Goal: Task Accomplishment & Management: Manage account settings

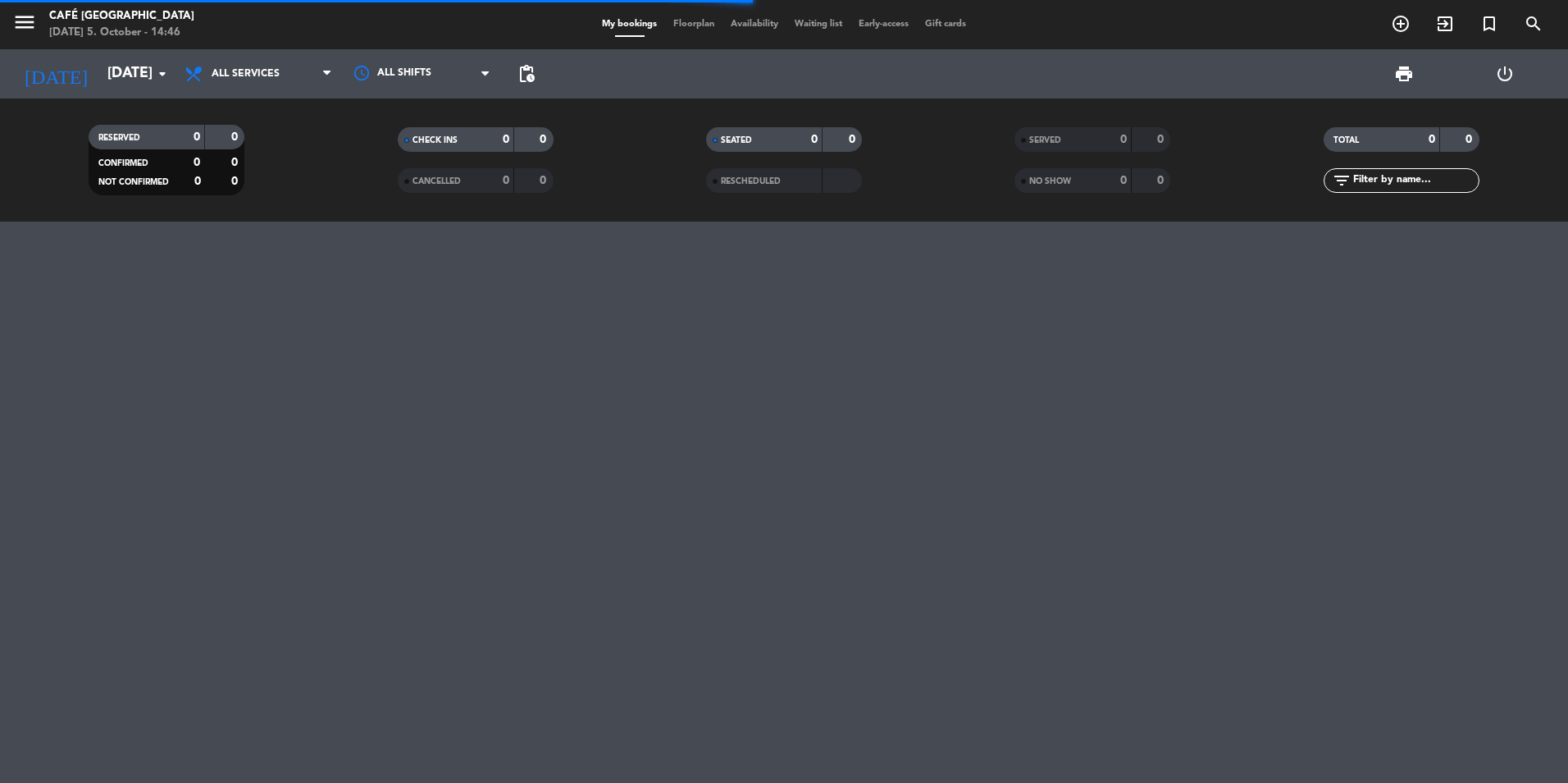
click at [1109, 137] on div "0" at bounding box center [1110, 140] width 33 height 19
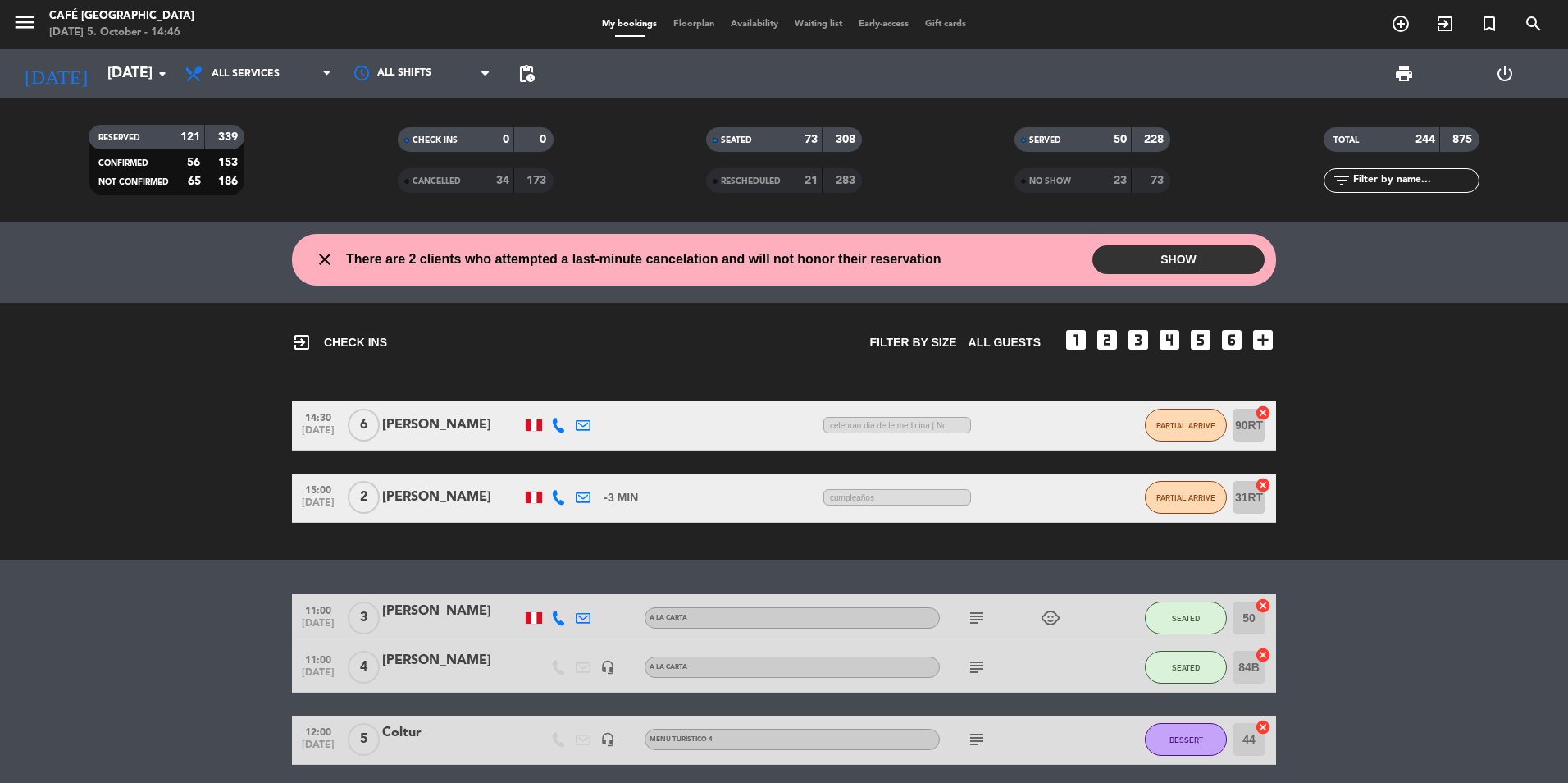
click at [1398, 184] on input "text" at bounding box center [1415, 180] width 127 height 18
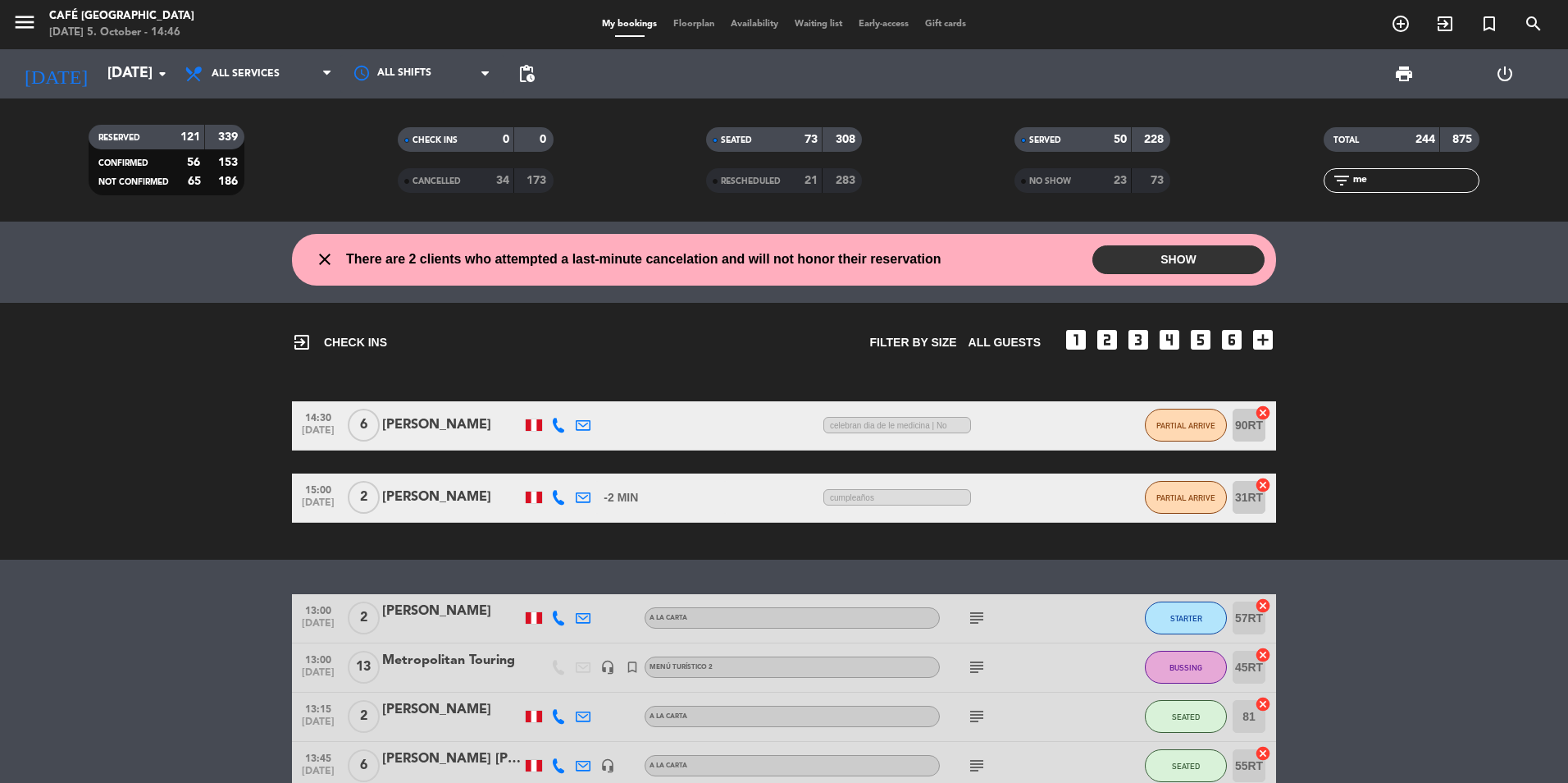
type input "m"
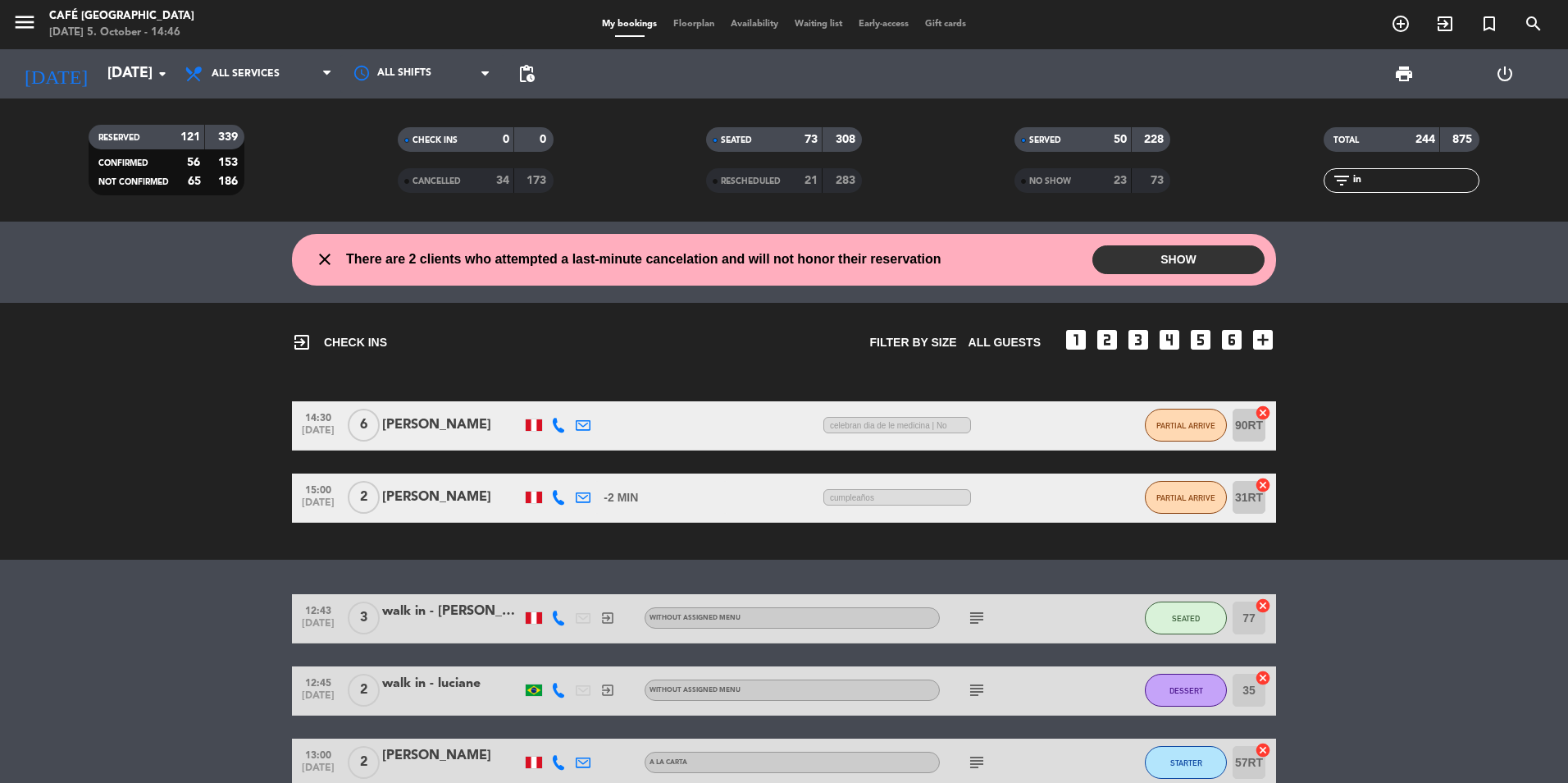
type input "i"
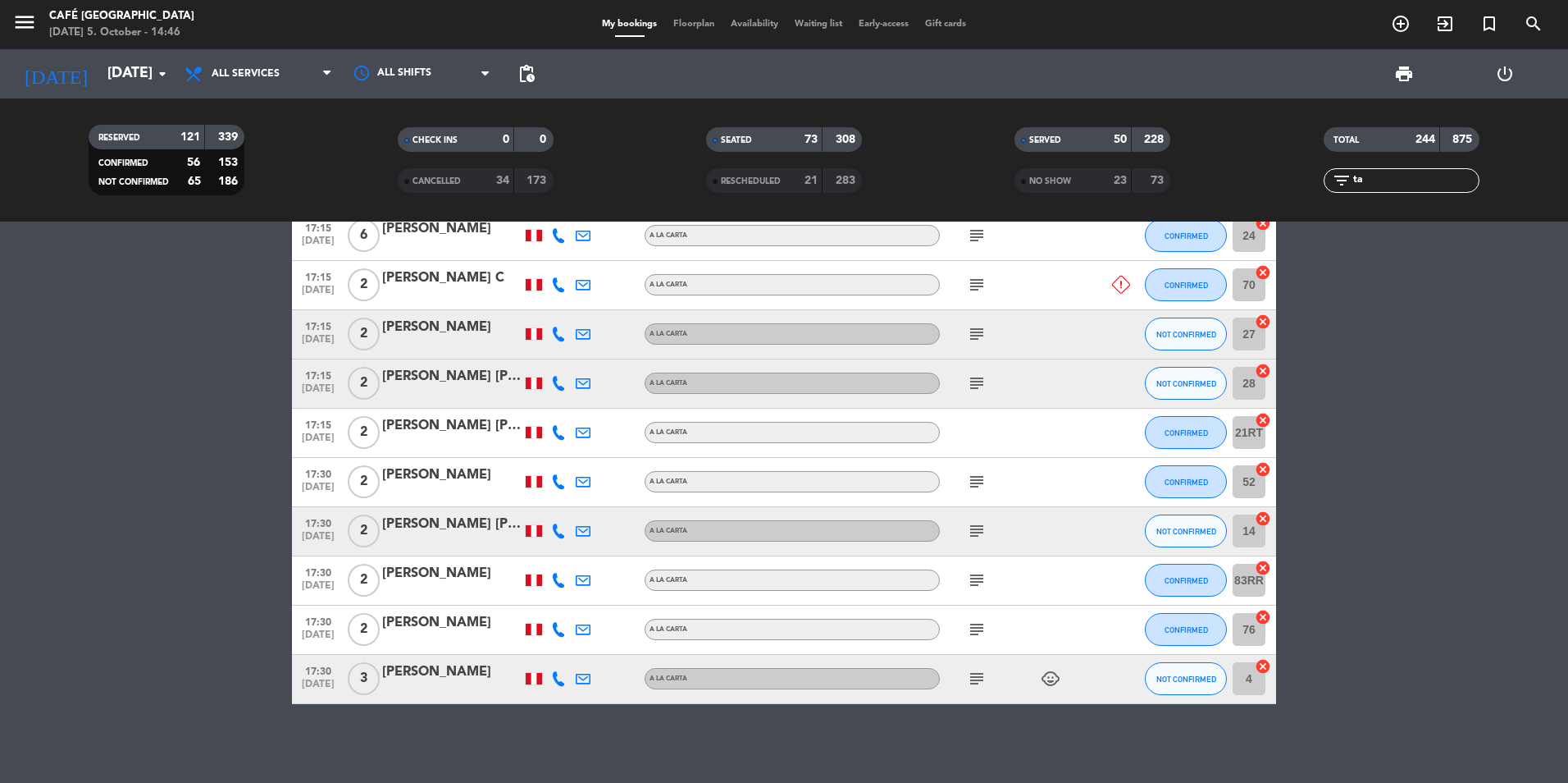
scroll to position [1071, 0]
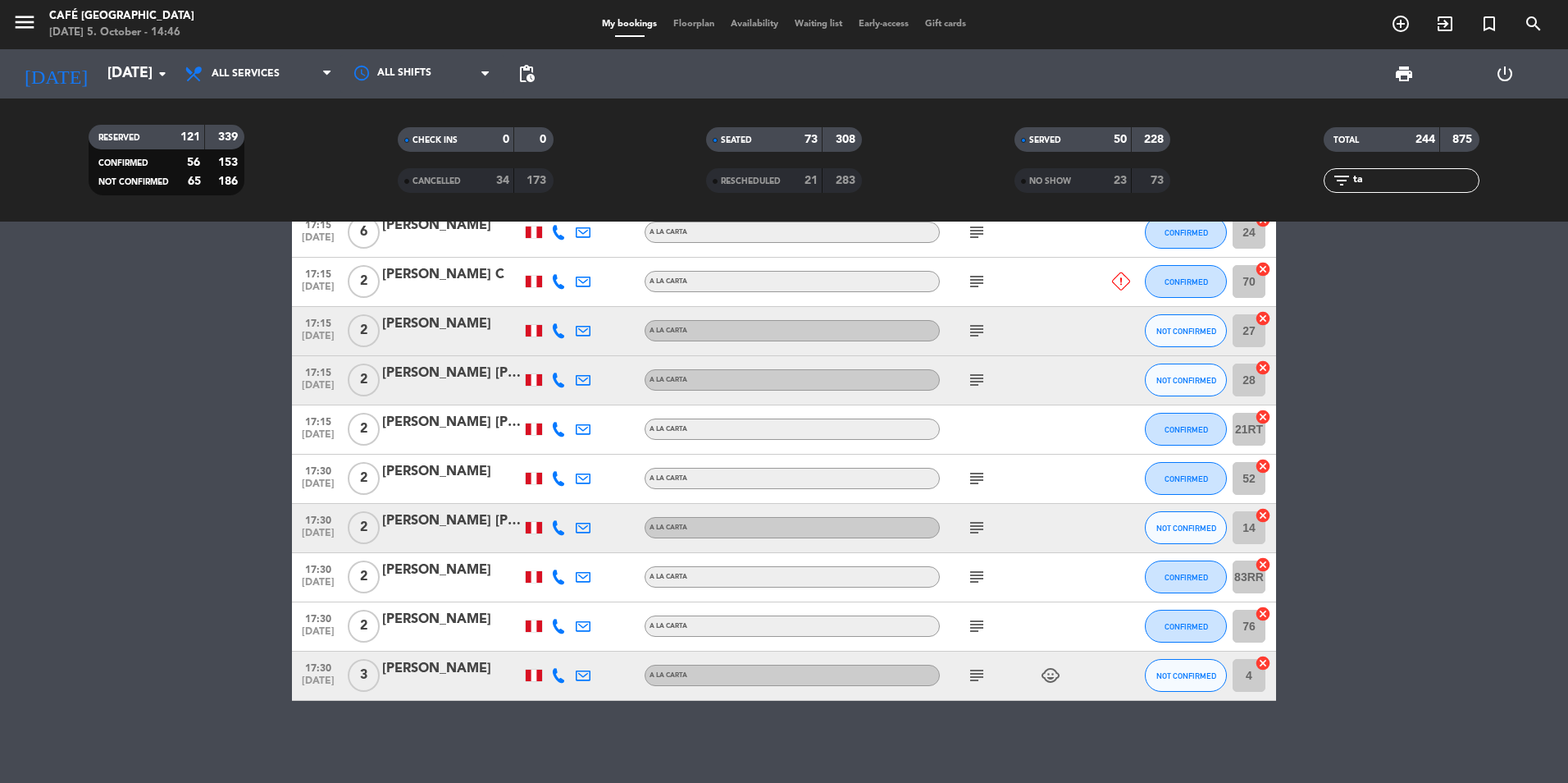
type input "t"
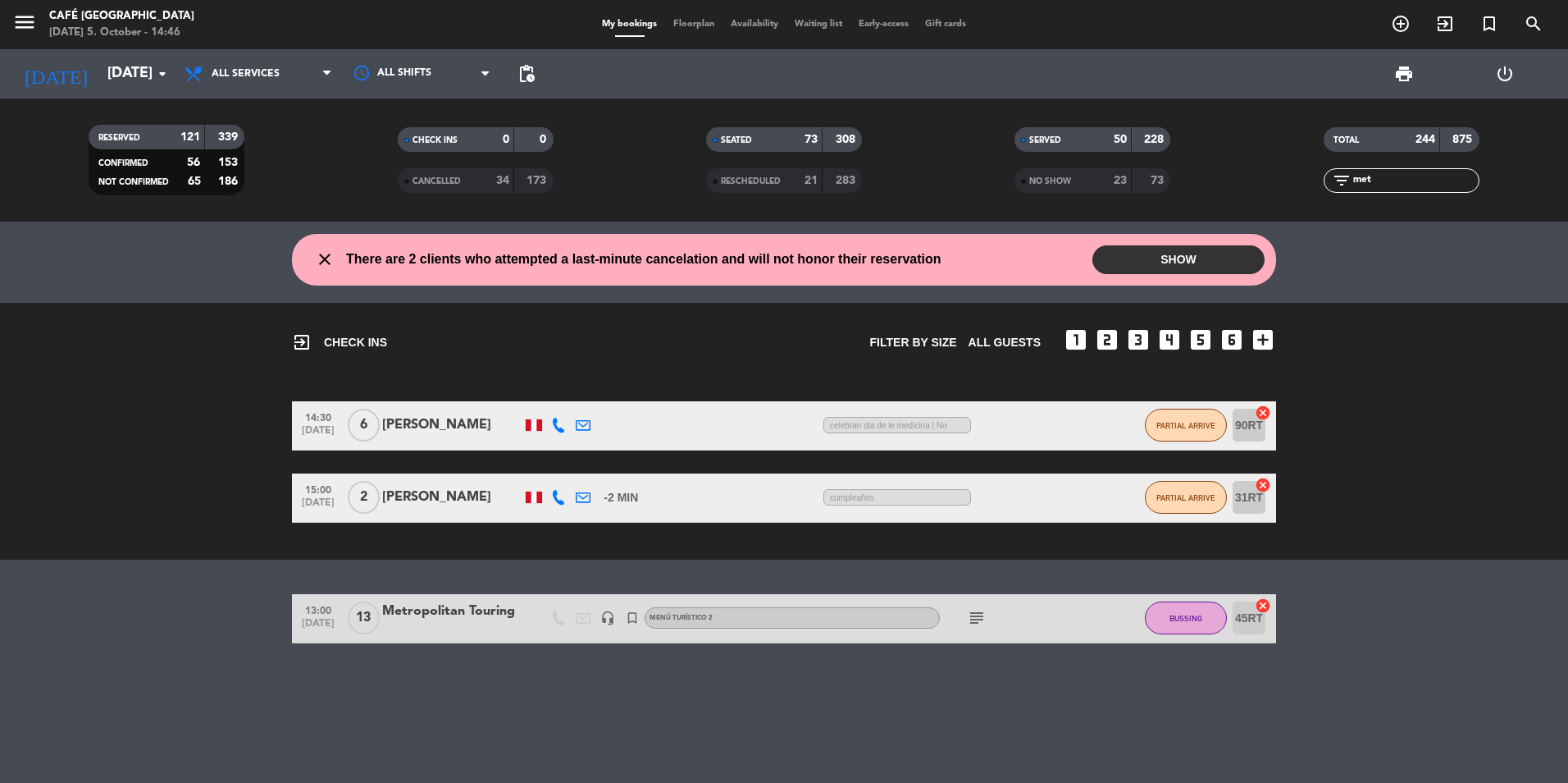
scroll to position [0, 0]
type input "metro"
click at [1079, 191] on div "NO SHOW 23 73" at bounding box center [1091, 180] width 156 height 25
click at [849, 165] on div "SEATED 73 308" at bounding box center [784, 148] width 308 height 41
click at [780, 194] on div "SEATED 73 308 RESCHEDULED 21 283" at bounding box center [784, 159] width 308 height 90
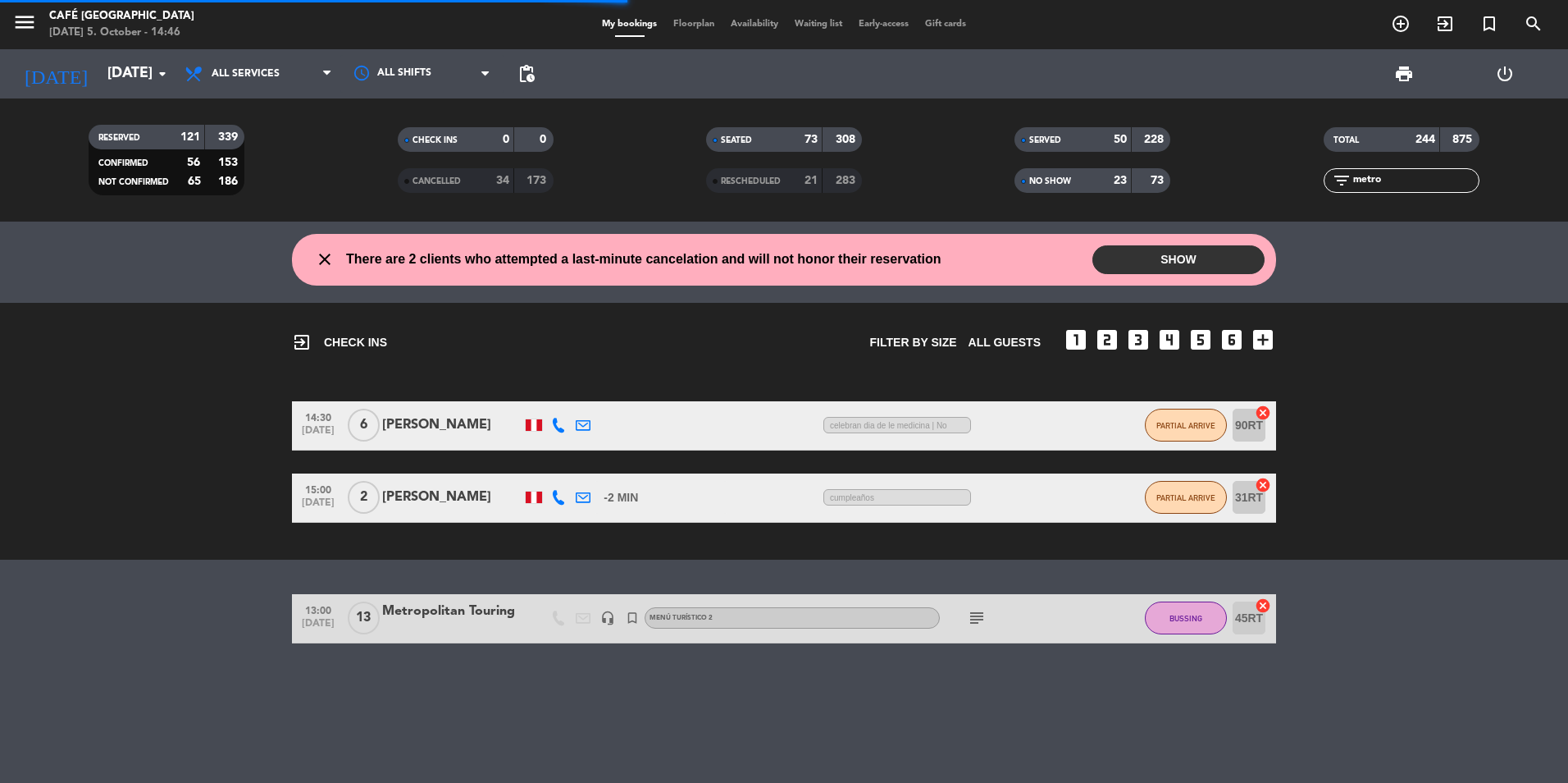
drag, startPoint x: 780, startPoint y: 188, endPoint x: 707, endPoint y: 189, distance: 73.0
click at [779, 188] on div "RESCHEDULED" at bounding box center [748, 181] width 76 height 19
click at [477, 191] on div "CANCELLED 34 173" at bounding box center [475, 180] width 156 height 25
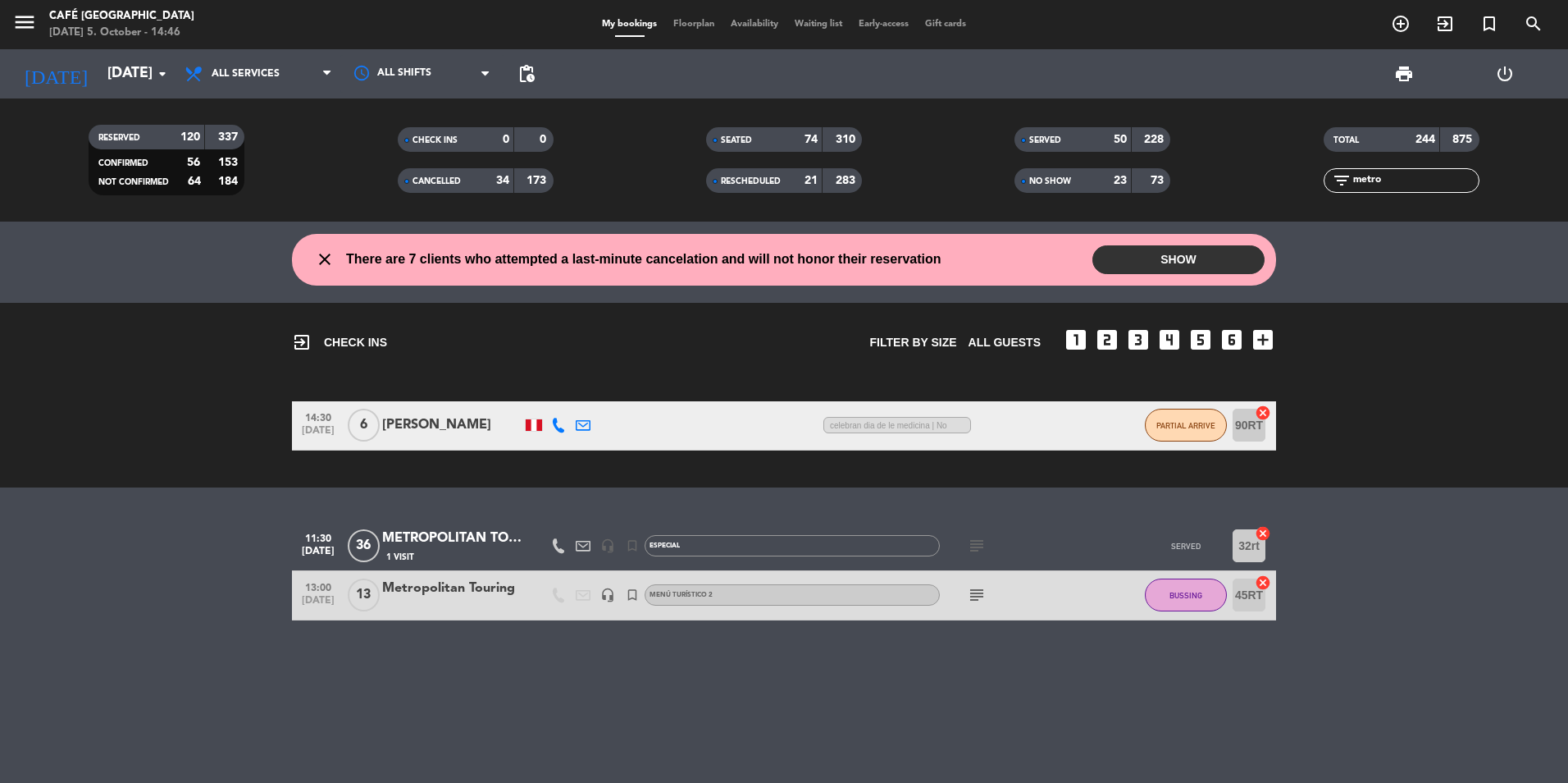
click at [479, 543] on div "METROPOLITAN TOURING" at bounding box center [452, 538] width 139 height 22
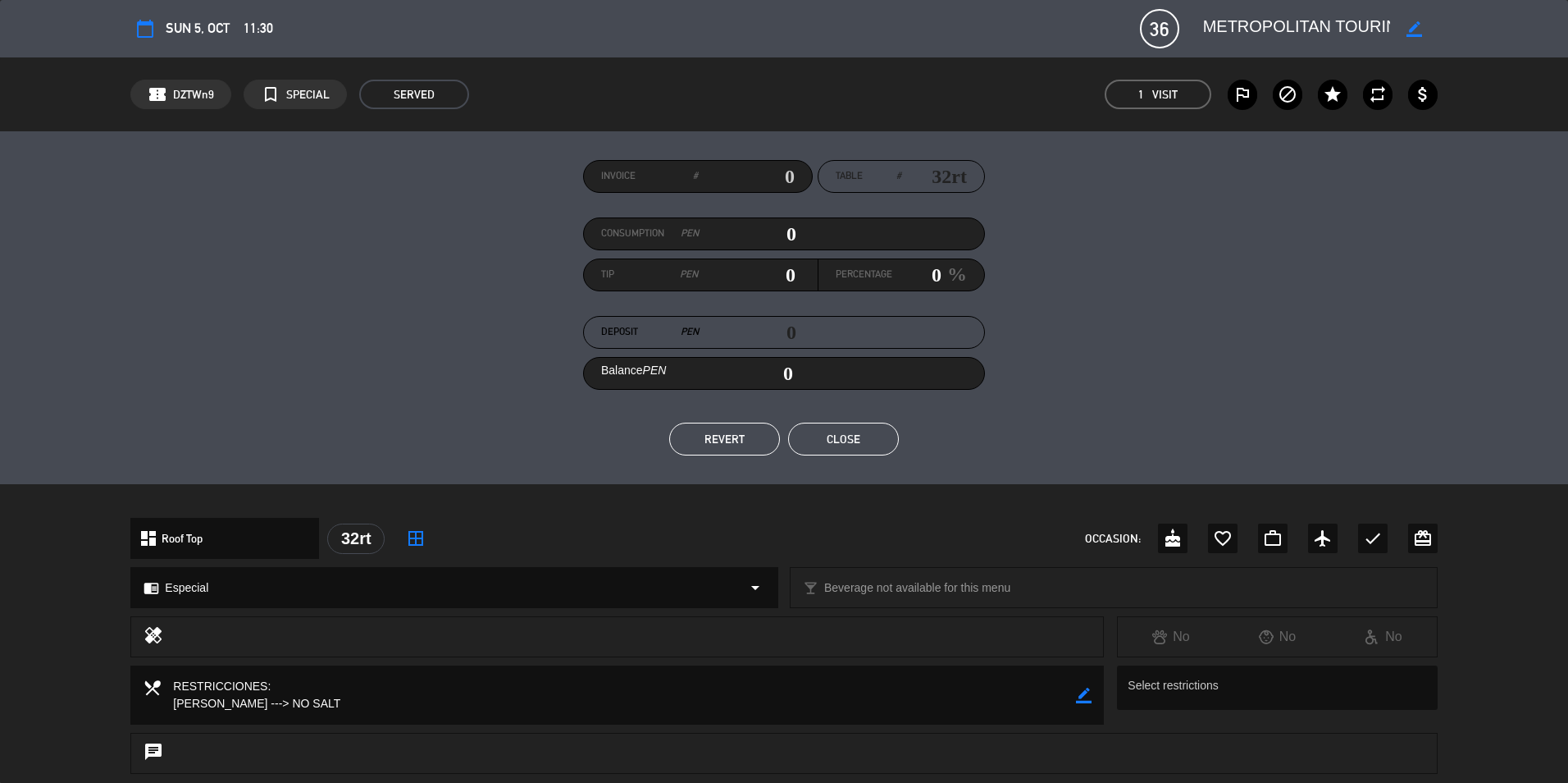
scroll to position [492, 0]
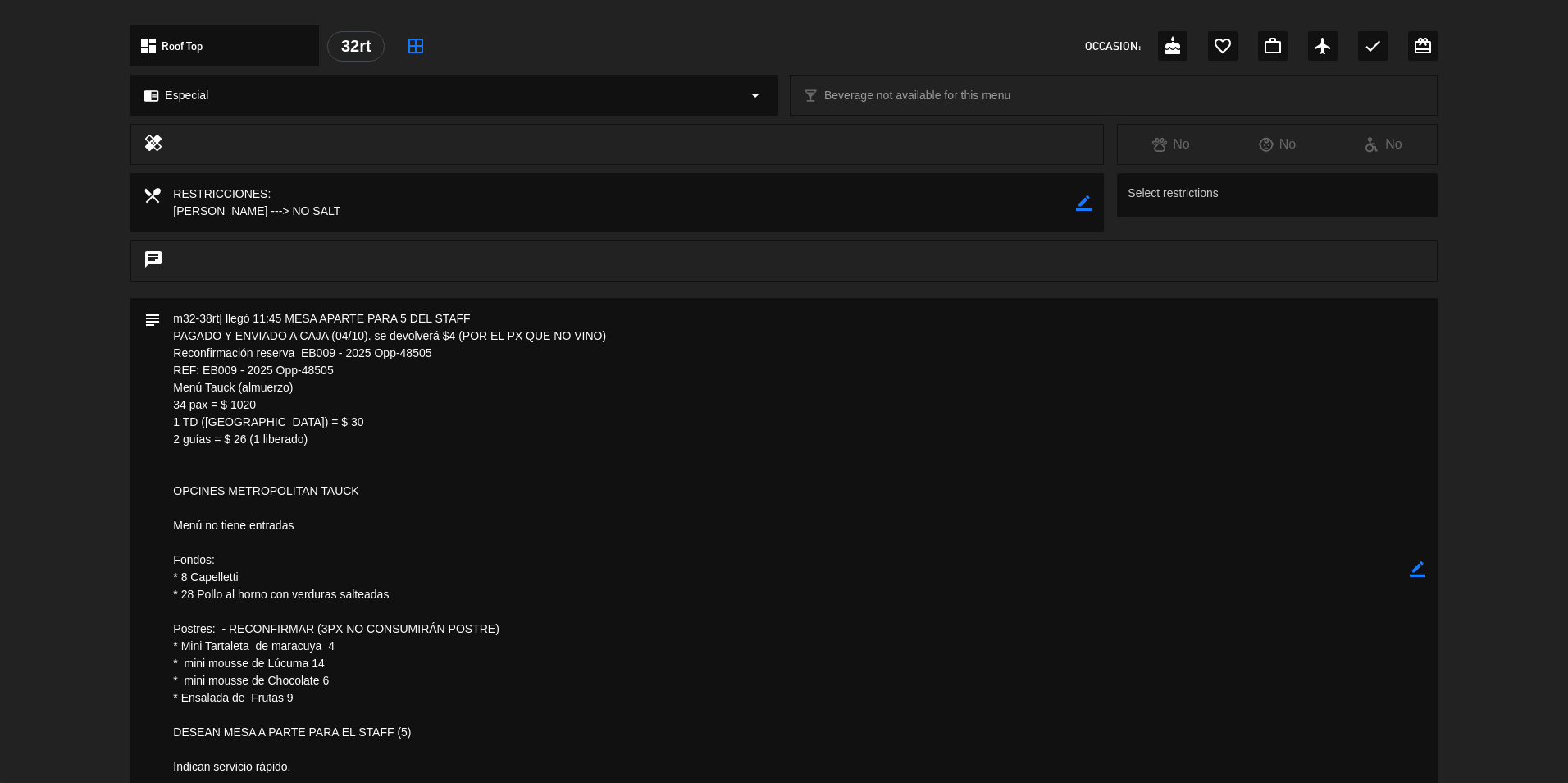
click at [556, 683] on textarea at bounding box center [784, 568] width 1248 height 541
click at [534, 466] on textarea at bounding box center [784, 568] width 1248 height 541
drag, startPoint x: 203, startPoint y: 372, endPoint x: 341, endPoint y: 373, distance: 138.0
click at [341, 373] on textarea at bounding box center [784, 568] width 1248 height 541
drag, startPoint x: 341, startPoint y: 373, endPoint x: 323, endPoint y: 378, distance: 18.7
